Goal: Find contact information

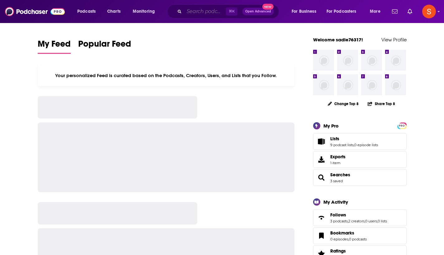
click at [197, 12] on input "Search podcasts, credits, & more..." at bounding box center [205, 12] width 42 height 10
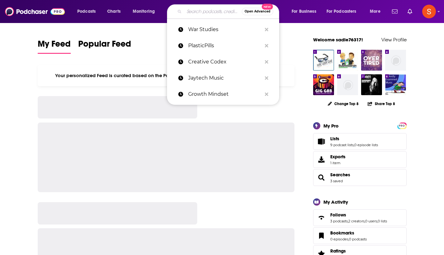
paste input "Small Business Tax Savings"
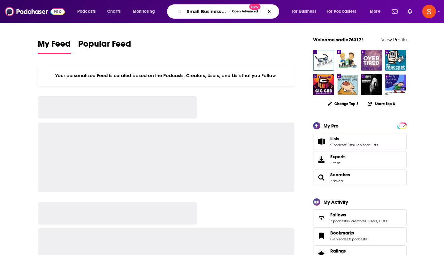
type input "Small Business Tax Savings"
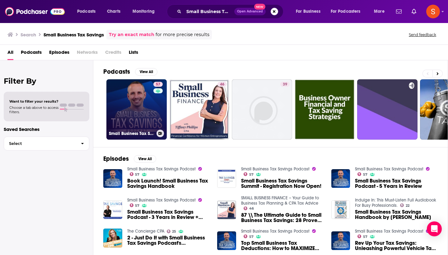
click at [129, 115] on link "57 Small Business Tax Savings Podcast" at bounding box center [137, 109] width 60 height 60
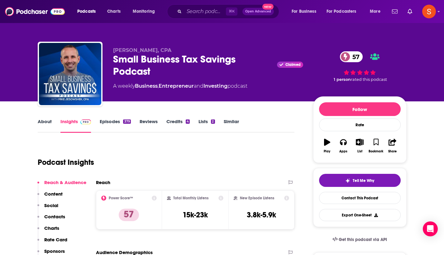
click at [52, 220] on p "Contacts" at bounding box center [54, 217] width 21 height 6
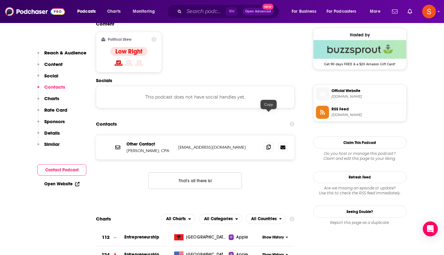
click at [267, 145] on icon at bounding box center [268, 147] width 4 height 5
click at [209, 12] on input "Search podcasts, credits, & more..." at bounding box center [205, 12] width 42 height 10
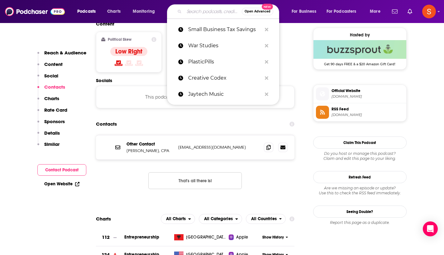
paste input "Grown Folks Music Show"
type input "Grown Folks Music Show"
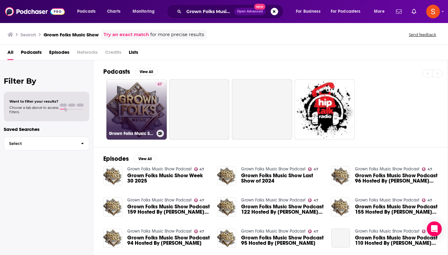
click at [134, 107] on link "47 Grown Folks Music Show Podcast" at bounding box center [137, 109] width 60 height 60
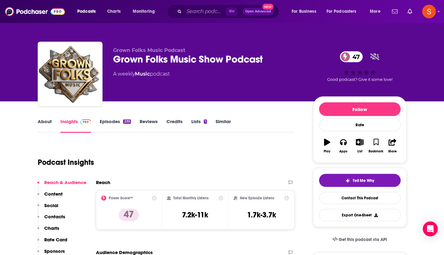
click at [55, 216] on p "Contacts" at bounding box center [54, 217] width 21 height 6
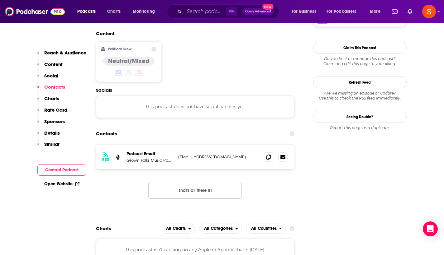
scroll to position [501, 0]
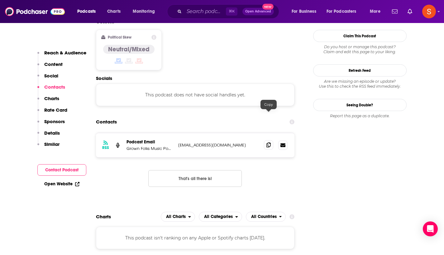
click at [268, 143] on icon at bounding box center [268, 145] width 4 height 5
click at [207, 13] on input "Search podcasts, credits, & more..." at bounding box center [205, 12] width 42 height 10
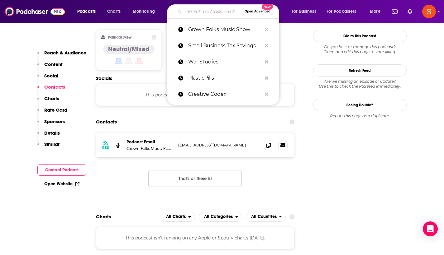
paste input "In Proximity"
type input "In Proximity"
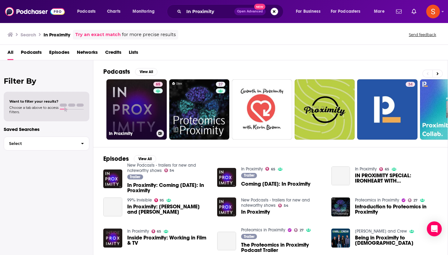
click at [146, 101] on link "65 In Proximity" at bounding box center [137, 109] width 60 height 60
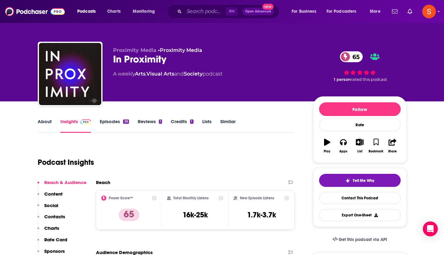
click at [44, 219] on p "Contacts" at bounding box center [54, 217] width 21 height 6
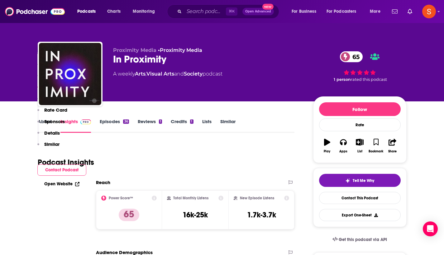
scroll to position [527, 0]
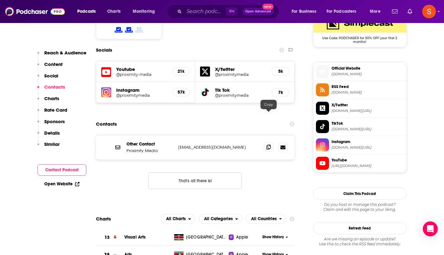
click at [268, 145] on icon at bounding box center [268, 147] width 4 height 5
click at [197, 11] on input "Search podcasts, credits, & more..." at bounding box center [205, 12] width 42 height 10
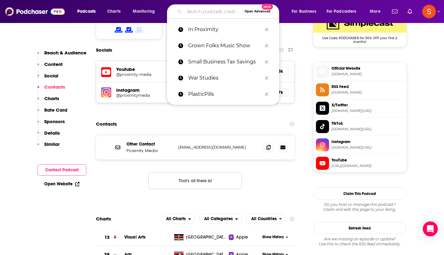
paste input "The Path To Victory"
type input "The Path To Victory"
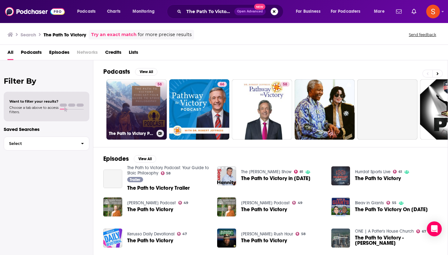
click at [138, 95] on link "58 The Path to Victory Podcast: Your Guide to Stoic Philosophy" at bounding box center [137, 109] width 60 height 60
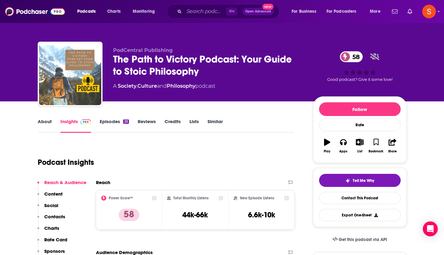
click at [61, 217] on p "Contacts" at bounding box center [54, 217] width 21 height 6
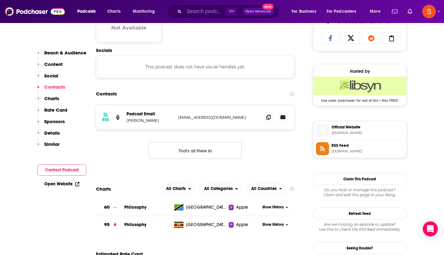
scroll to position [416, 0]
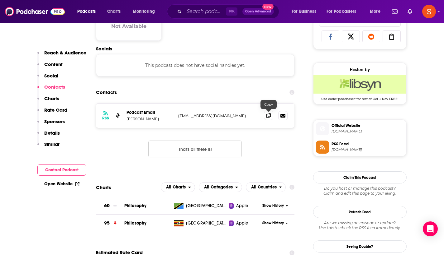
click at [268, 116] on icon at bounding box center [268, 115] width 4 height 5
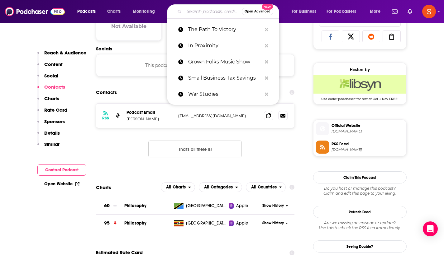
click at [208, 8] on input "Search podcasts, credits, & more..." at bounding box center [213, 12] width 58 height 10
paste input "This Means War"
type input "This Means War"
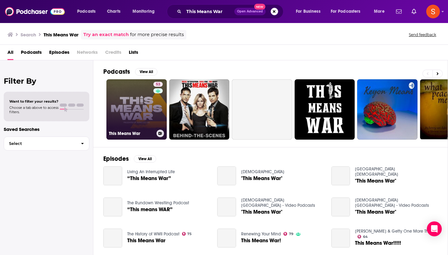
click at [148, 103] on link "53 This Means War" at bounding box center [137, 109] width 60 height 60
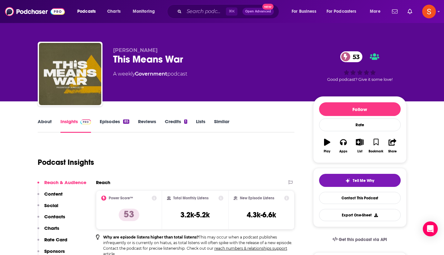
click at [61, 218] on p "Contacts" at bounding box center [54, 217] width 21 height 6
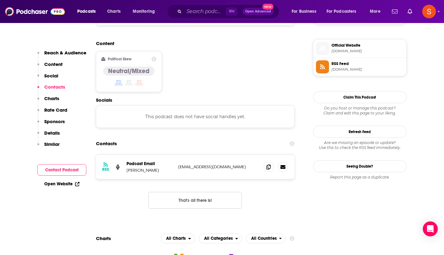
scroll to position [523, 0]
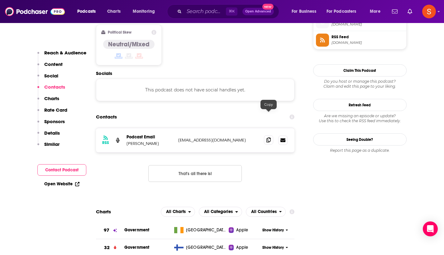
click at [269, 138] on icon at bounding box center [268, 140] width 4 height 5
